Goal: Task Accomplishment & Management: Manage account settings

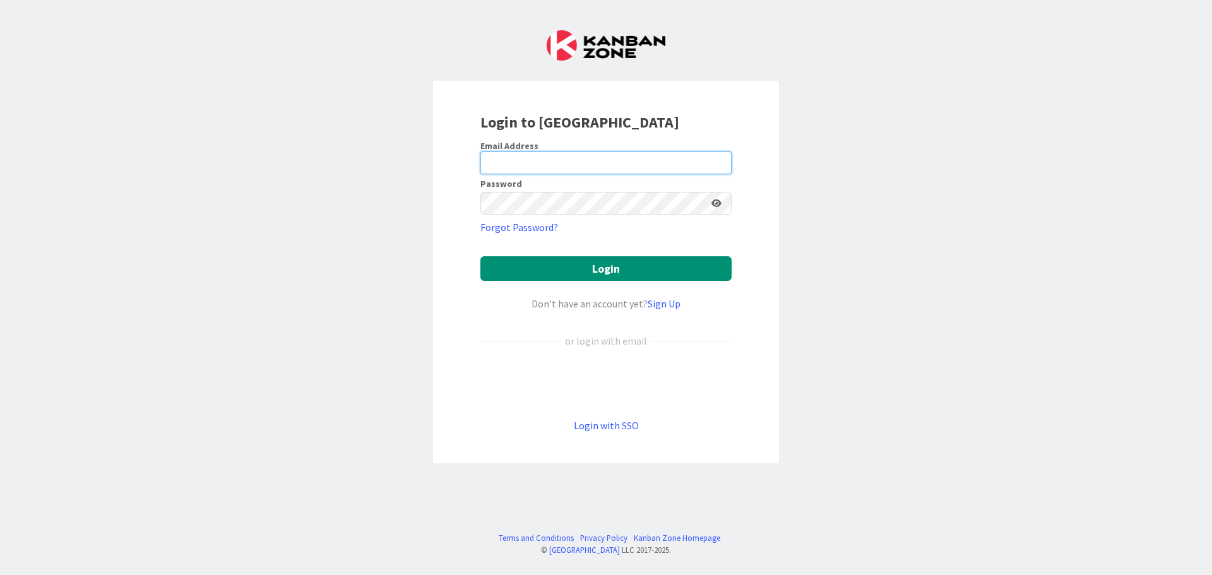
click at [586, 157] on input "email" at bounding box center [605, 162] width 251 height 23
type input "l"
type input "[PERSON_NAME][EMAIL_ADDRESS][DOMAIN_NAME]"
click at [480, 256] on button "Login" at bounding box center [605, 268] width 251 height 25
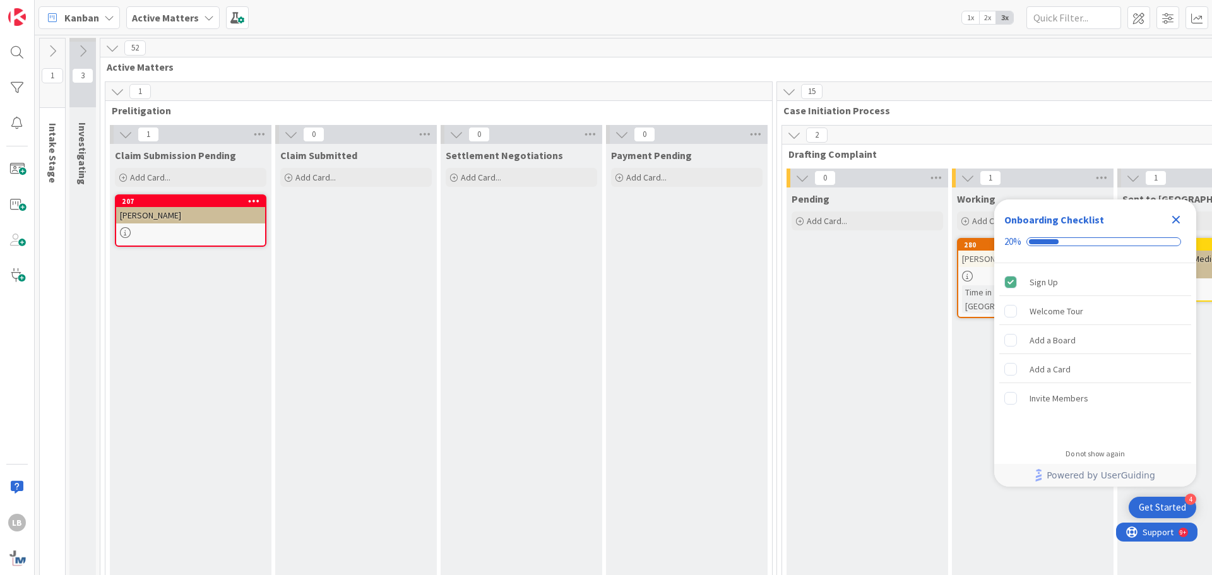
click at [972, 17] on span "1x" at bounding box center [970, 17] width 17 height 13
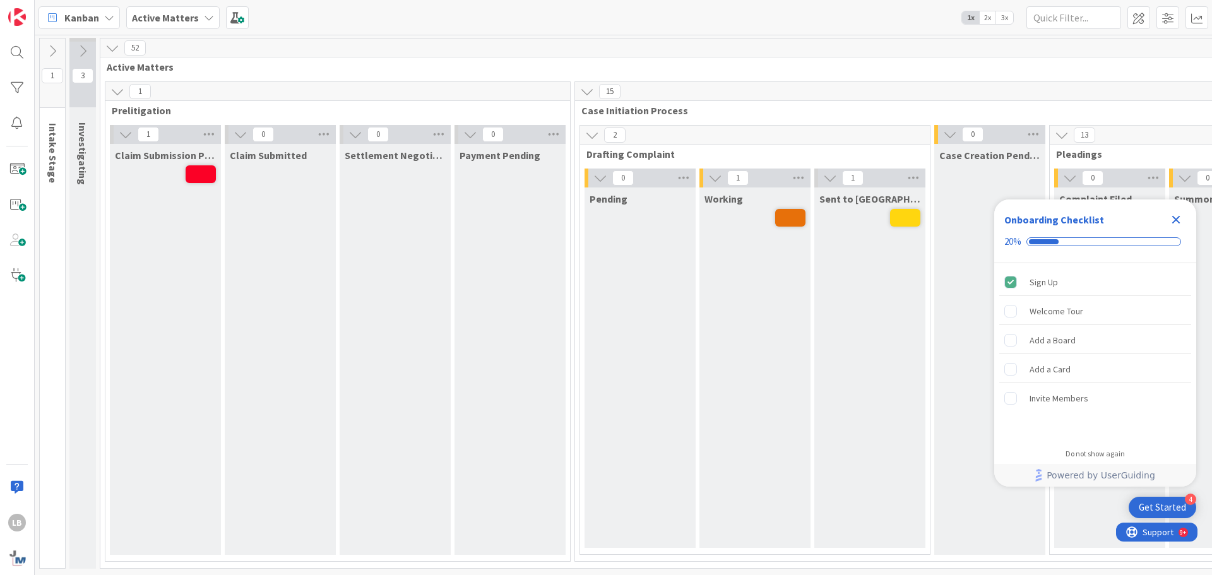
click at [1176, 220] on icon "Close Checklist" at bounding box center [1176, 220] width 8 height 8
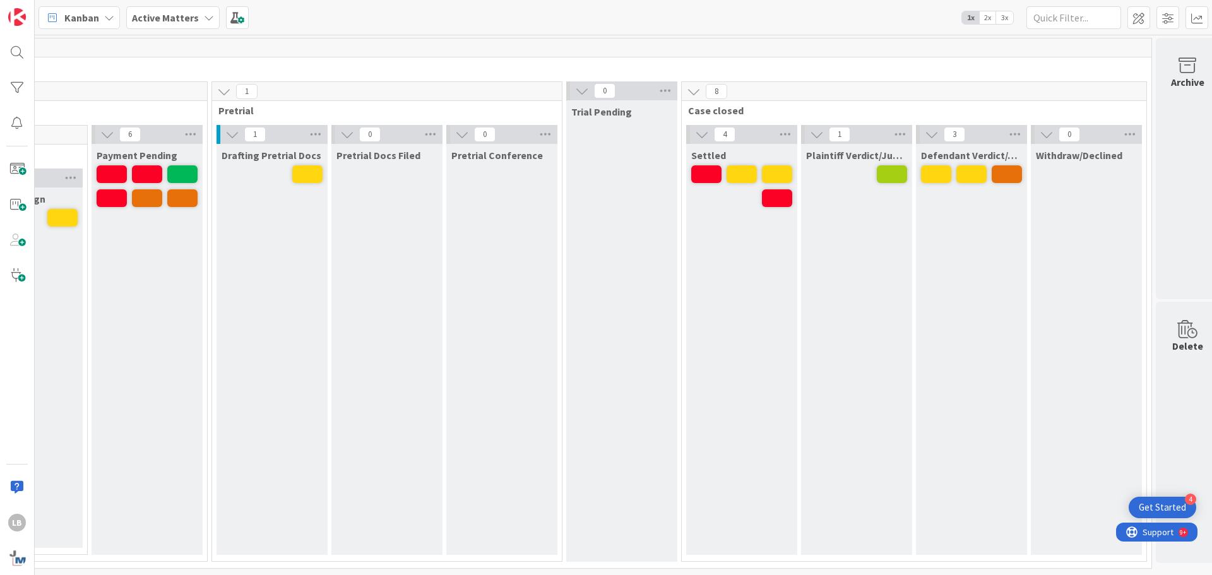
scroll to position [0, 2637]
